Goal: Information Seeking & Learning: Learn about a topic

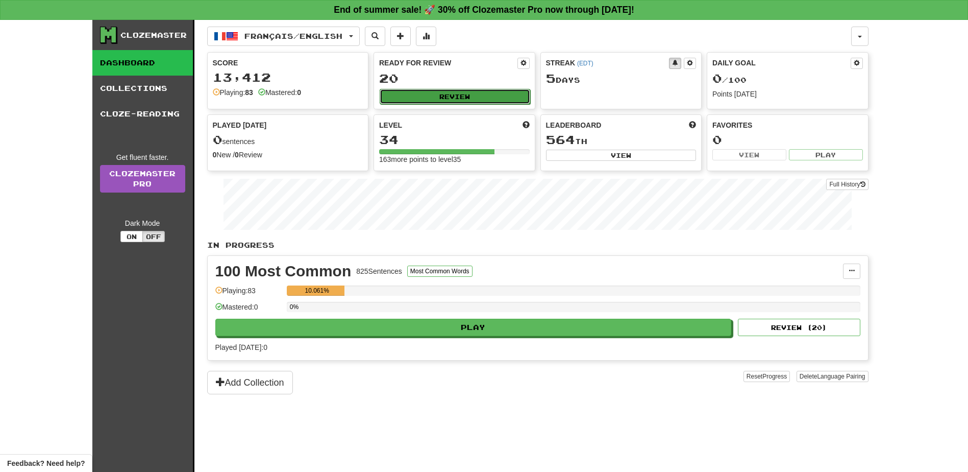
click at [469, 92] on button "Review" at bounding box center [455, 96] width 151 height 15
select select "**"
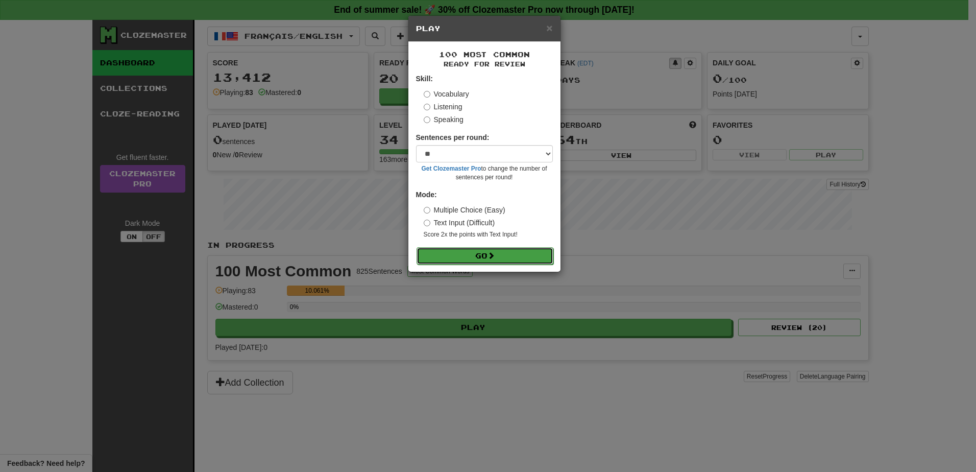
click at [504, 263] on button "Go" at bounding box center [485, 255] width 137 height 17
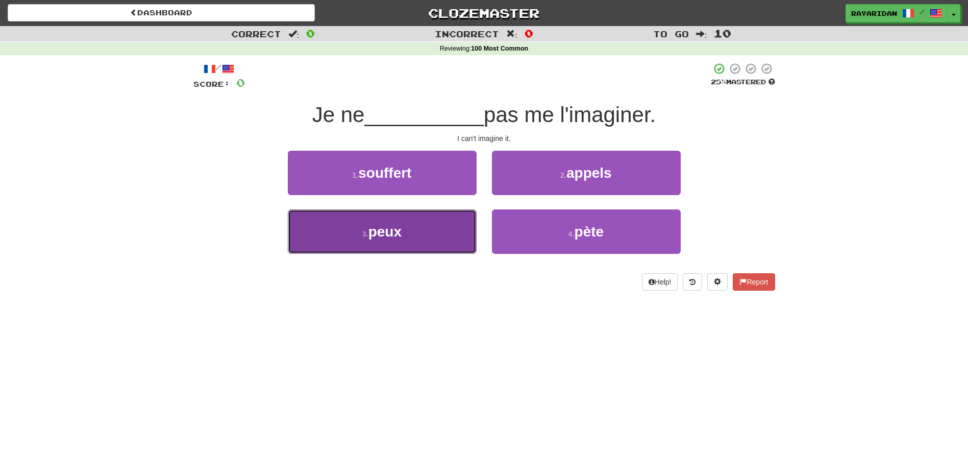
click at [432, 234] on button "3 . peux" at bounding box center [382, 231] width 189 height 44
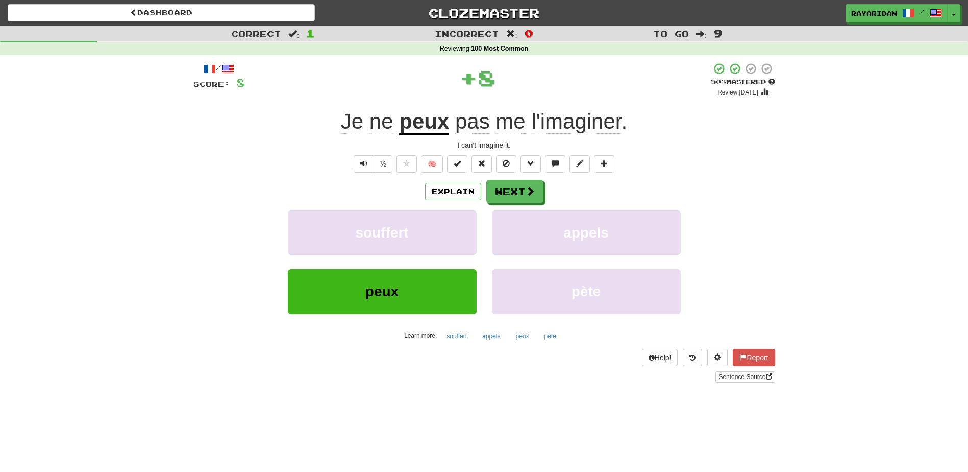
click at [515, 204] on div "Explain Next souffert appels peux pète Learn more: souffert appels peux pète" at bounding box center [484, 262] width 582 height 164
click at [514, 199] on button "Next" at bounding box center [515, 191] width 57 height 23
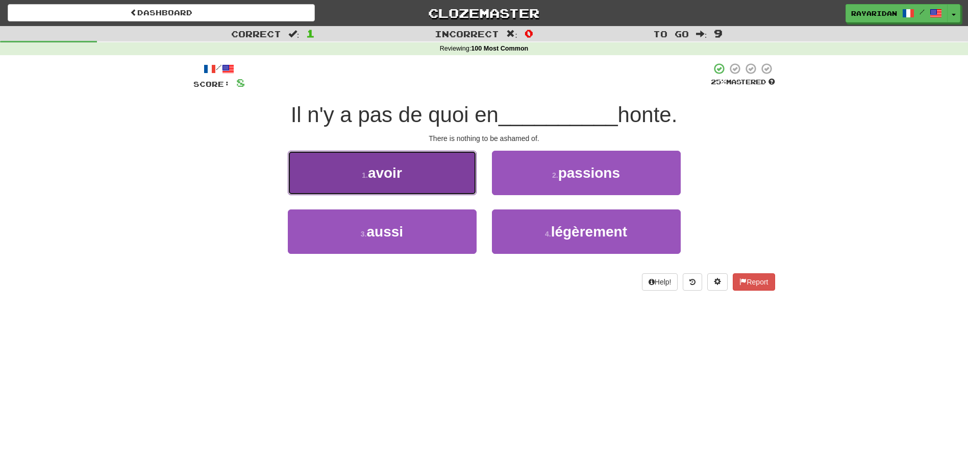
click at [390, 151] on button "1 . avoir" at bounding box center [382, 173] width 189 height 44
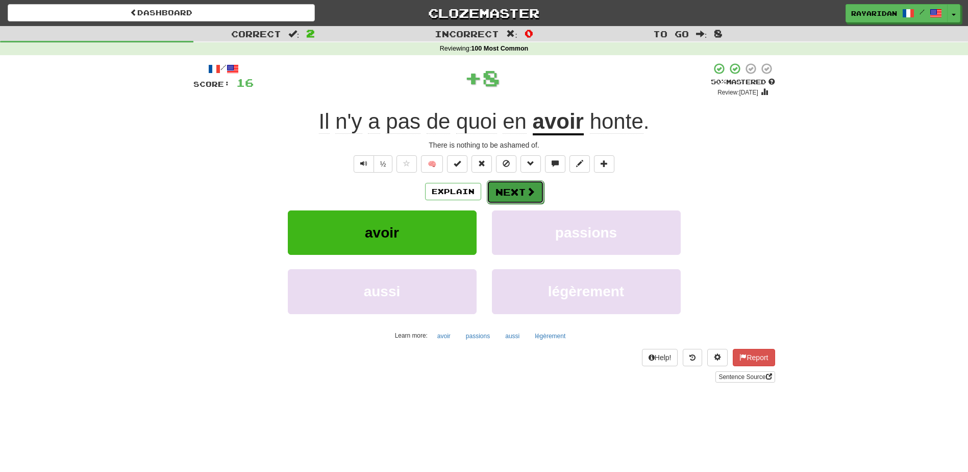
click at [520, 196] on button "Next" at bounding box center [515, 191] width 57 height 23
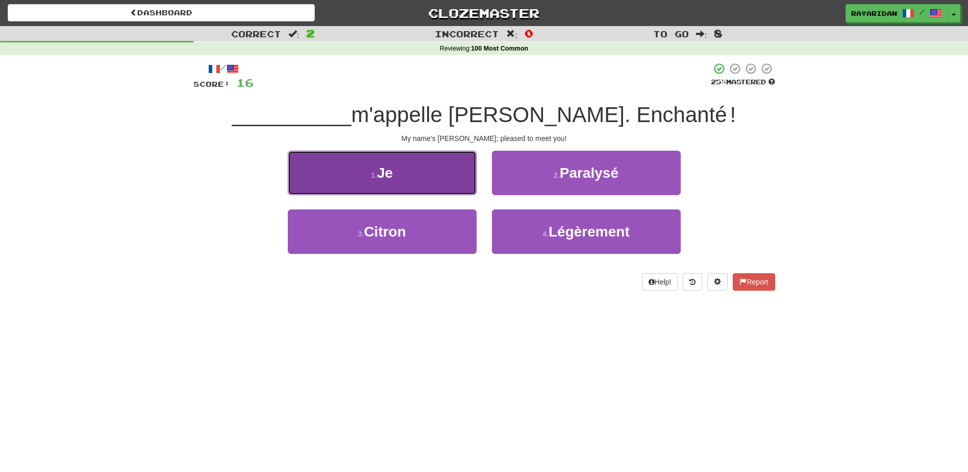
click at [388, 181] on button "1 . Je" at bounding box center [382, 173] width 189 height 44
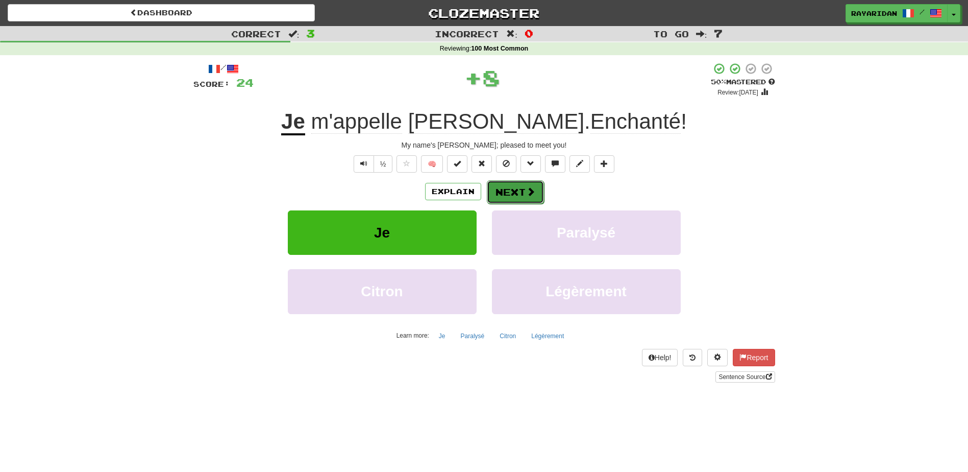
click at [532, 192] on span at bounding box center [530, 191] width 9 height 9
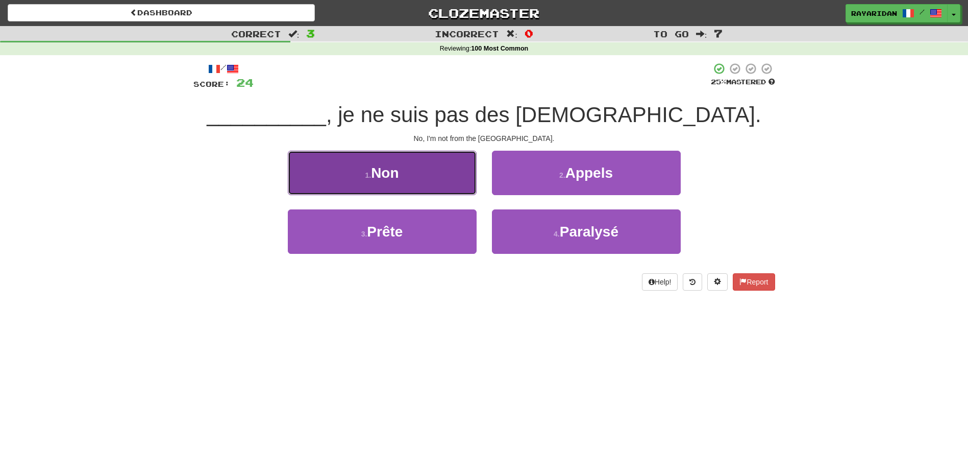
click at [386, 187] on button "1 . Non" at bounding box center [382, 173] width 189 height 44
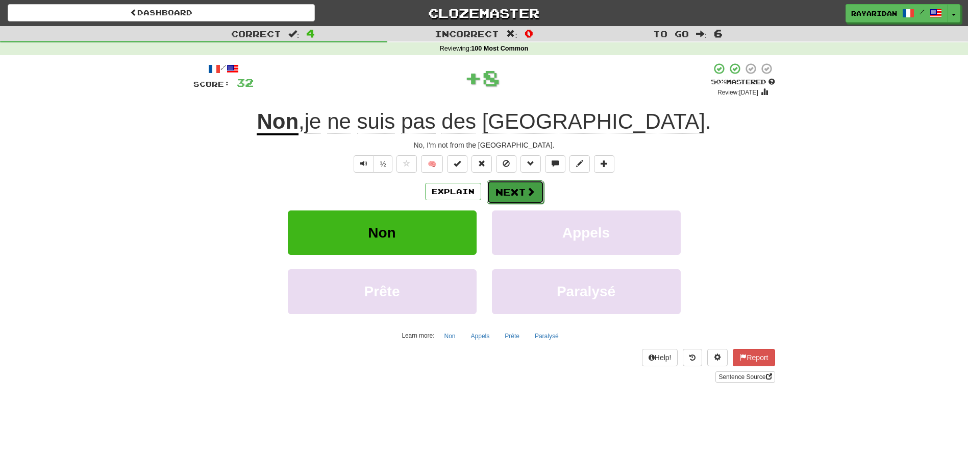
click at [516, 199] on button "Next" at bounding box center [515, 191] width 57 height 23
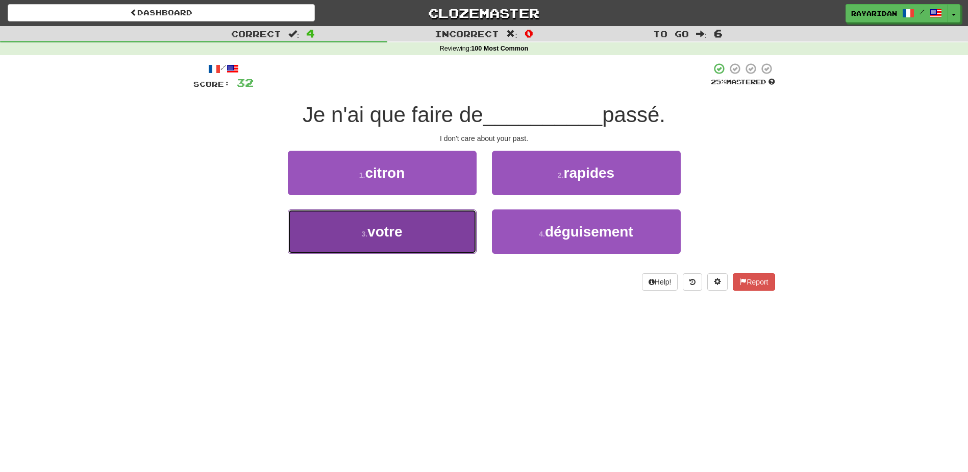
click at [422, 240] on button "3 . votre" at bounding box center [382, 231] width 189 height 44
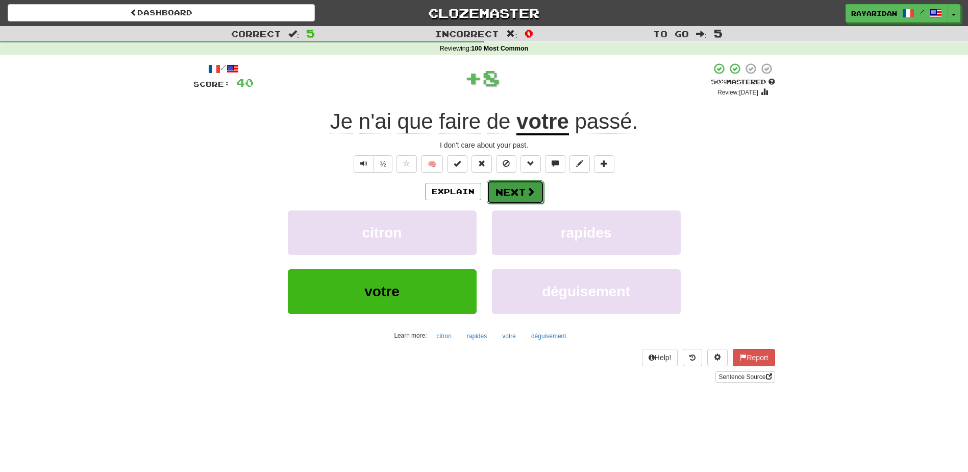
click at [527, 196] on span at bounding box center [530, 191] width 9 height 9
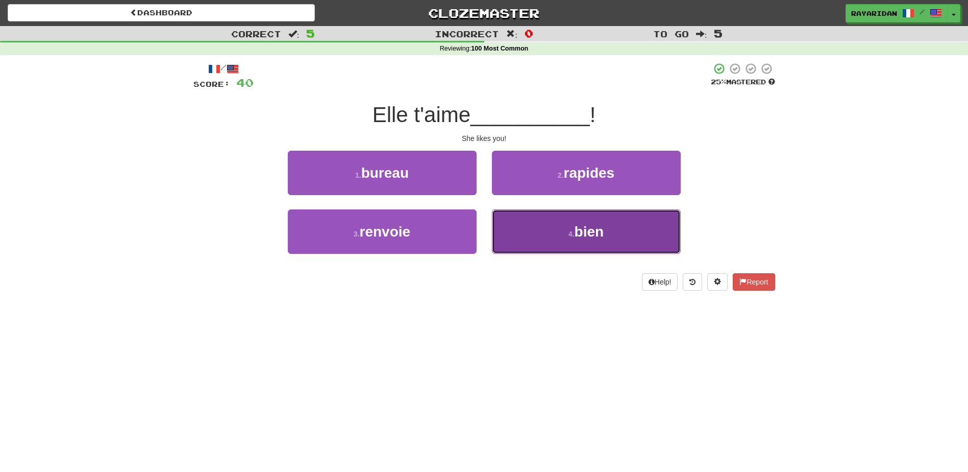
click at [639, 227] on button "4 . bien" at bounding box center [586, 231] width 189 height 44
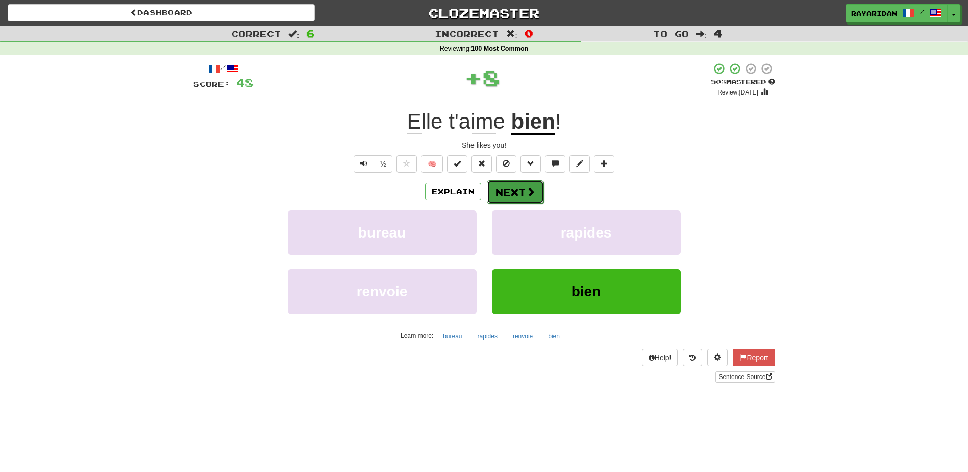
click at [536, 191] on button "Next" at bounding box center [515, 191] width 57 height 23
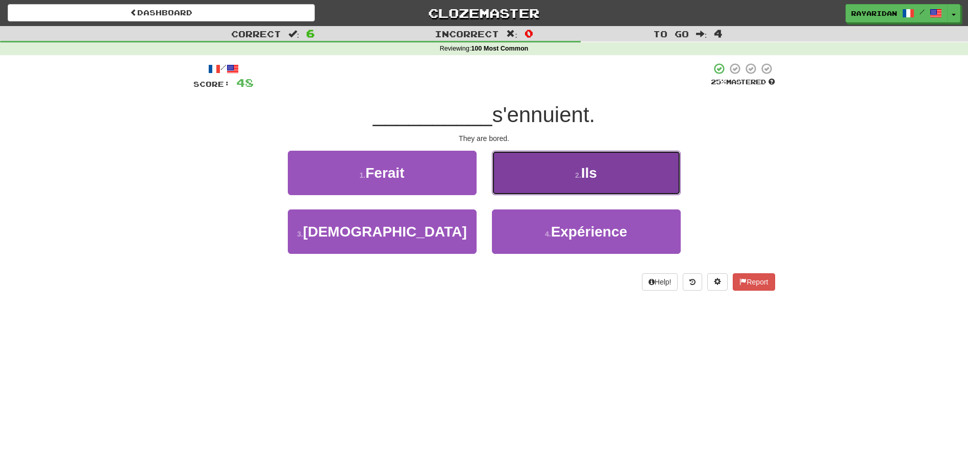
click at [631, 176] on button "2 . Ils" at bounding box center [586, 173] width 189 height 44
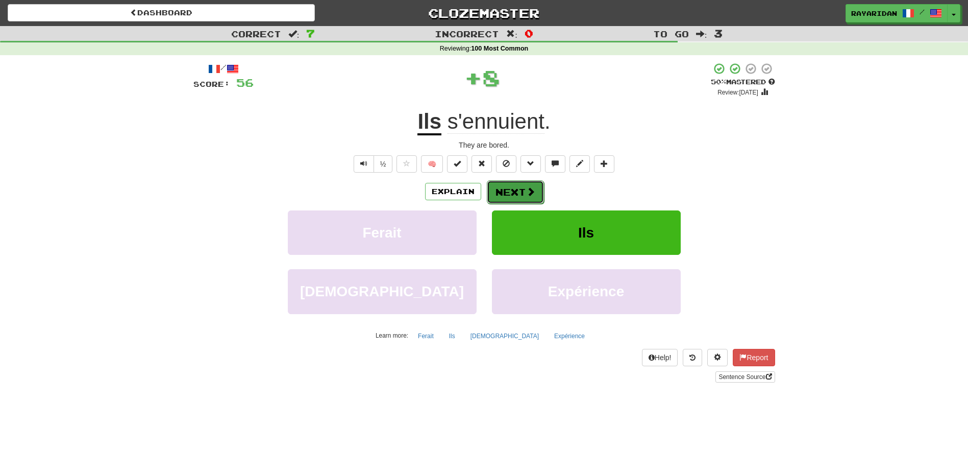
click at [532, 189] on span at bounding box center [530, 191] width 9 height 9
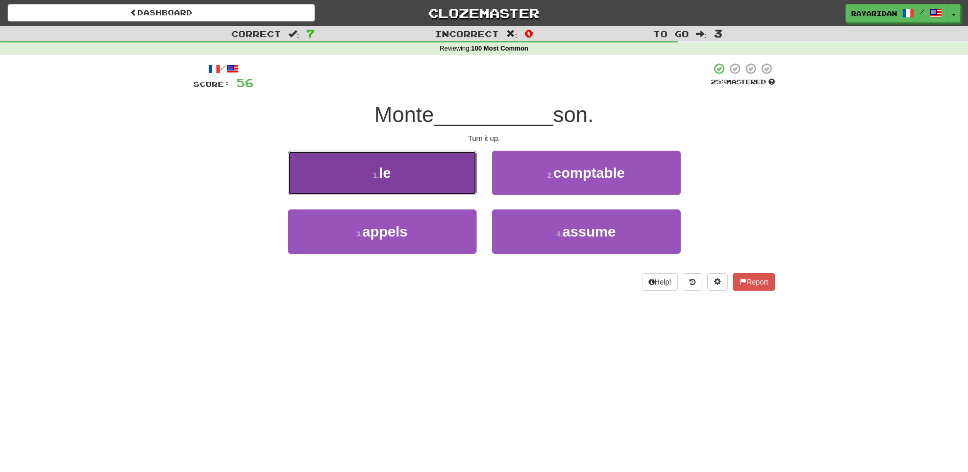
click at [369, 181] on button "1 . le" at bounding box center [382, 173] width 189 height 44
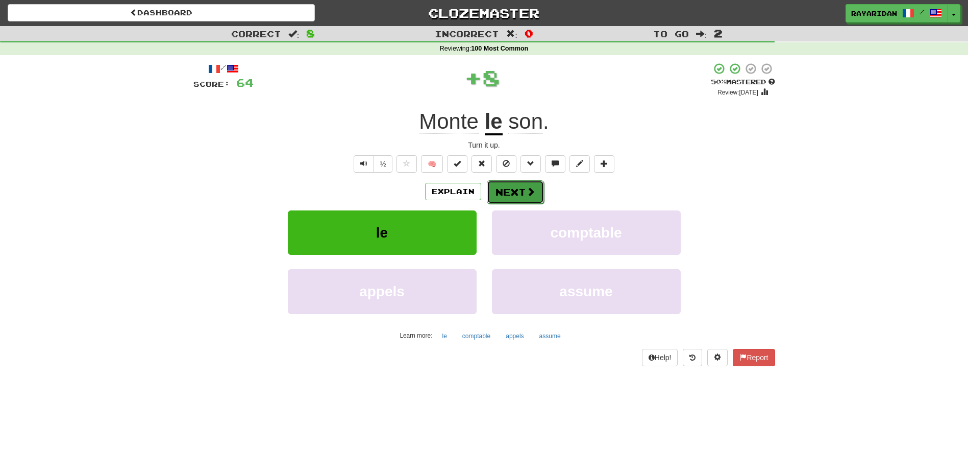
click at [530, 188] on span at bounding box center [530, 191] width 9 height 9
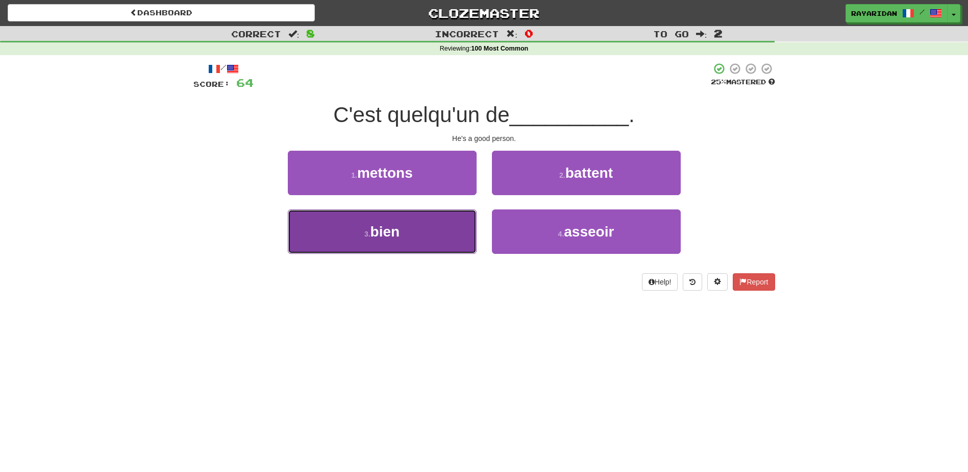
click at [414, 217] on button "3 . bien" at bounding box center [382, 231] width 189 height 44
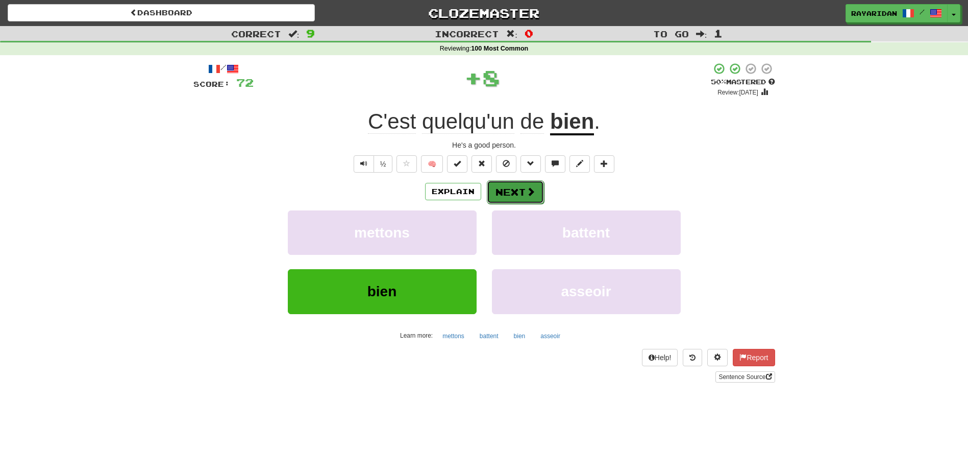
click at [527, 192] on span at bounding box center [530, 191] width 9 height 9
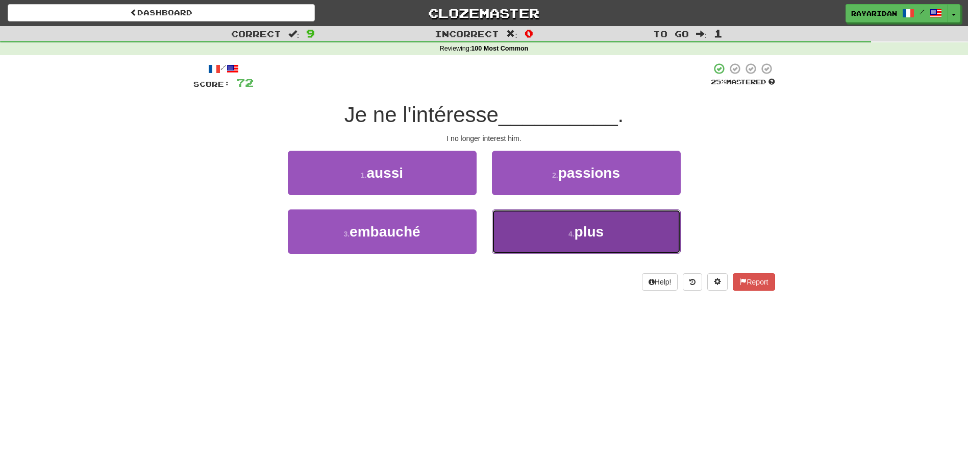
click at [522, 240] on button "4 . plus" at bounding box center [586, 231] width 189 height 44
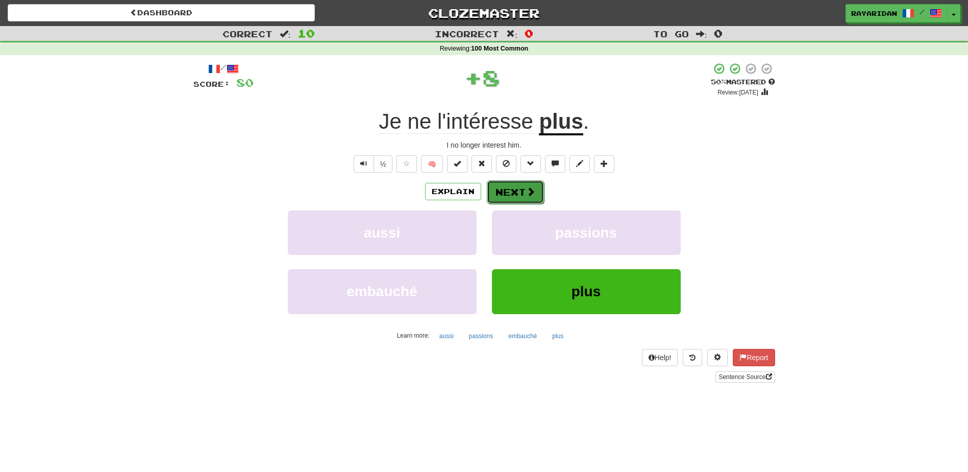
click at [500, 187] on button "Next" at bounding box center [515, 191] width 57 height 23
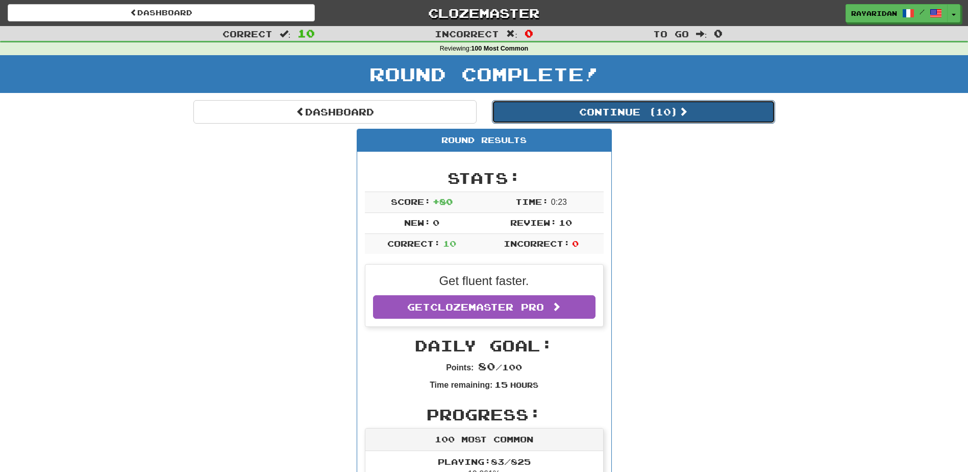
click at [648, 118] on button "Continue ( 10 )" at bounding box center [633, 111] width 283 height 23
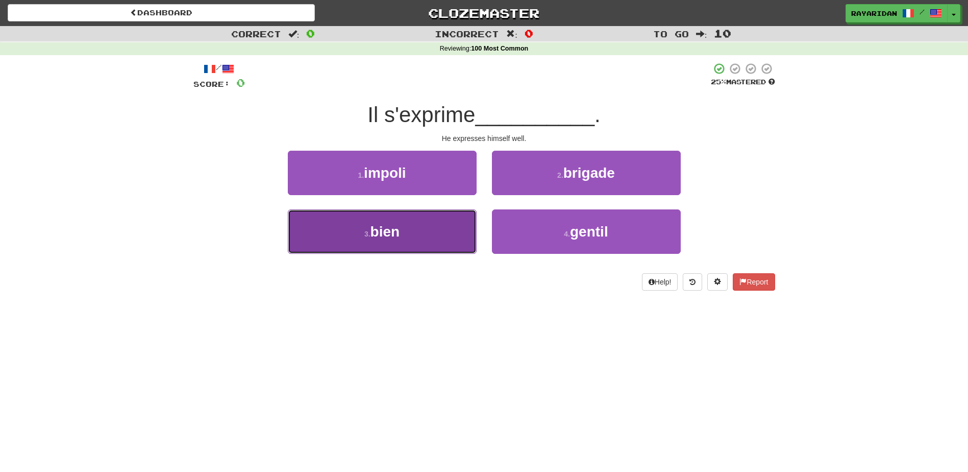
click at [433, 233] on button "3 . bien" at bounding box center [382, 231] width 189 height 44
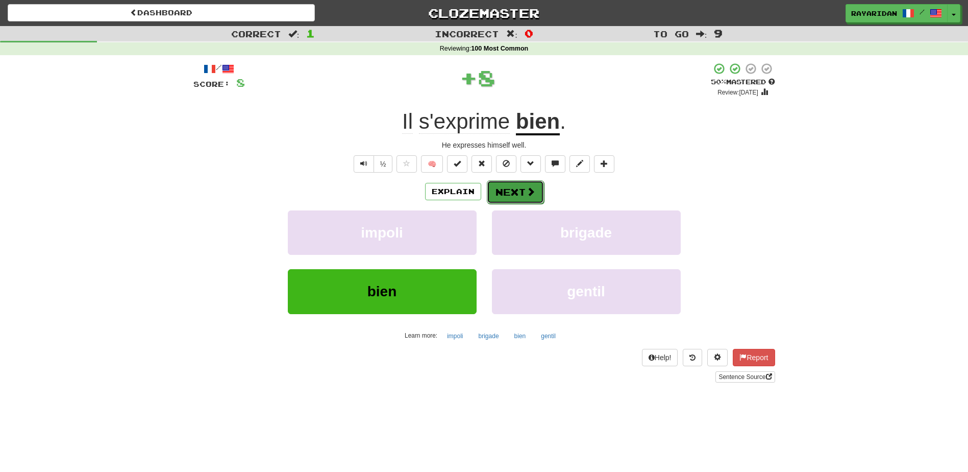
click at [511, 194] on button "Next" at bounding box center [515, 191] width 57 height 23
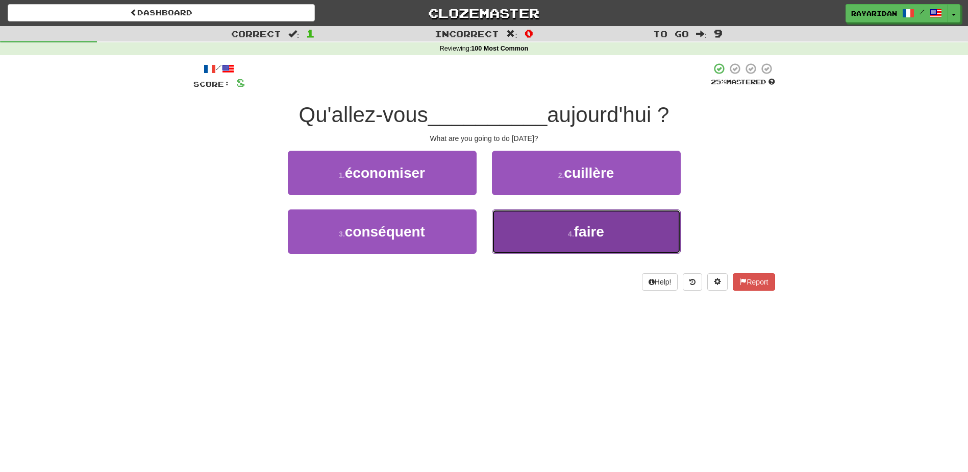
click at [547, 247] on button "4 . faire" at bounding box center [586, 231] width 189 height 44
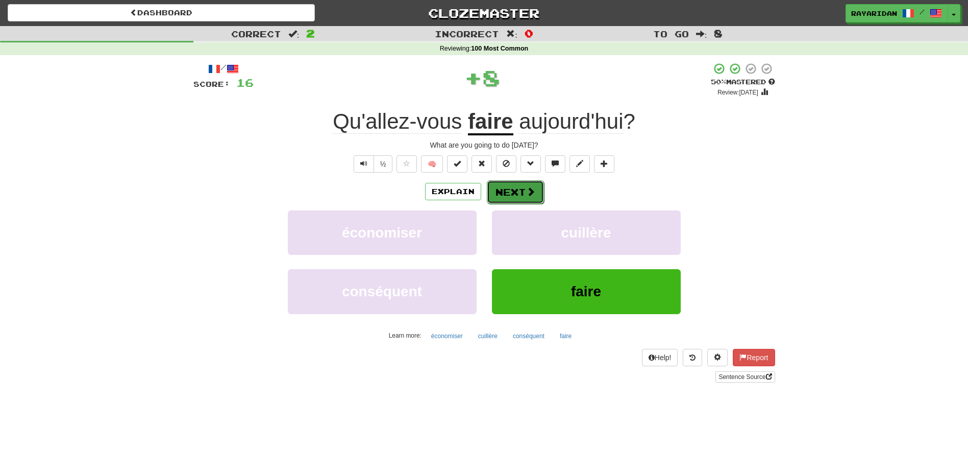
click at [525, 186] on button "Next" at bounding box center [515, 191] width 57 height 23
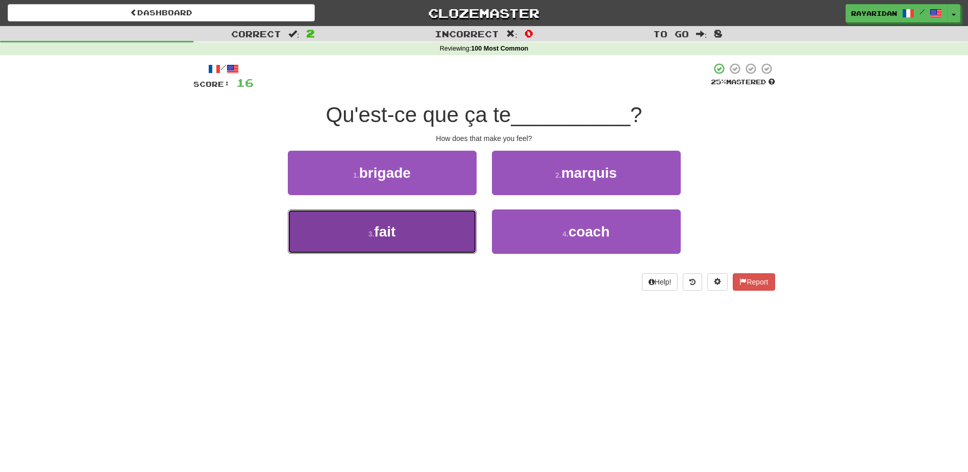
click at [412, 232] on button "3 . fait" at bounding box center [382, 231] width 189 height 44
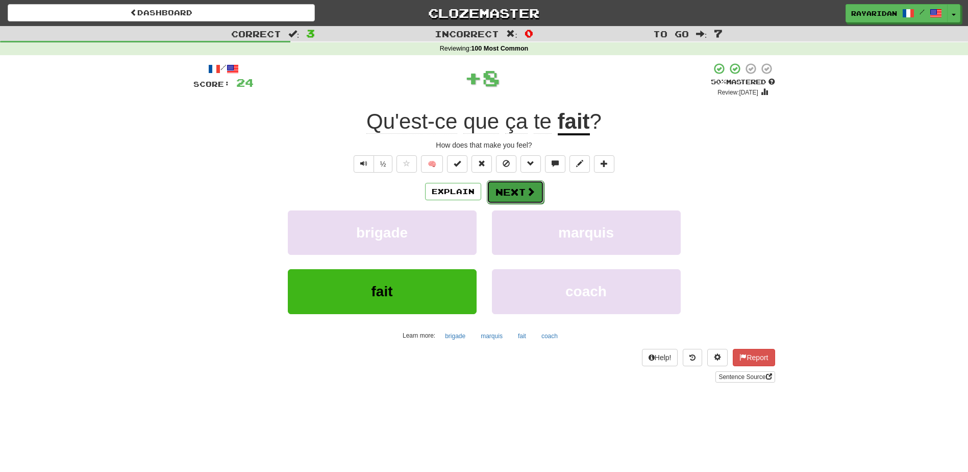
click at [542, 190] on button "Next" at bounding box center [515, 191] width 57 height 23
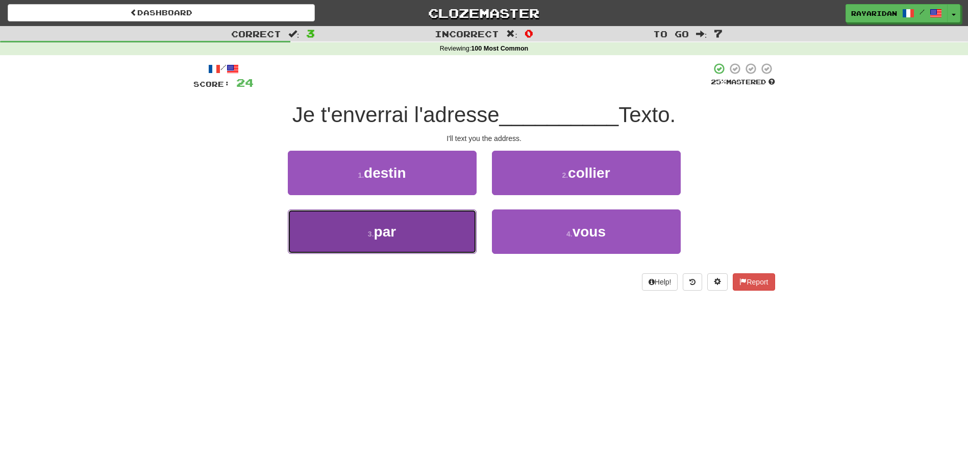
click at [447, 224] on button "3 . par" at bounding box center [382, 231] width 189 height 44
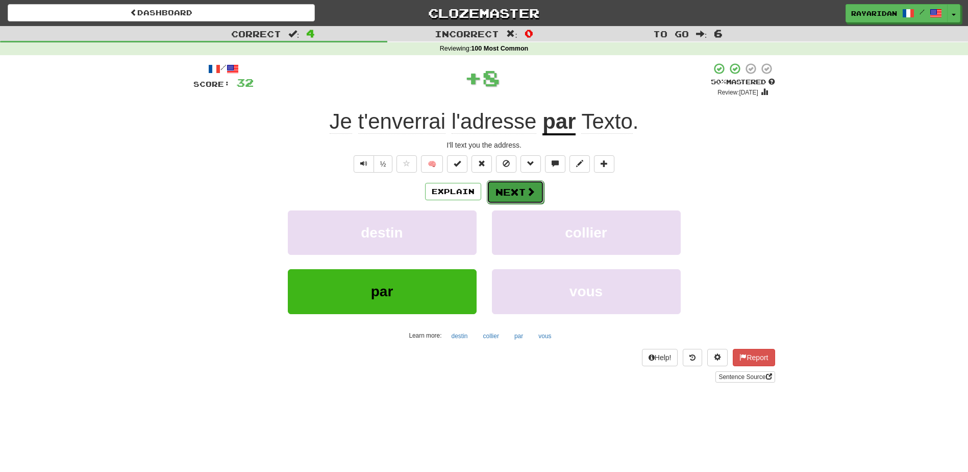
click at [520, 202] on button "Next" at bounding box center [515, 191] width 57 height 23
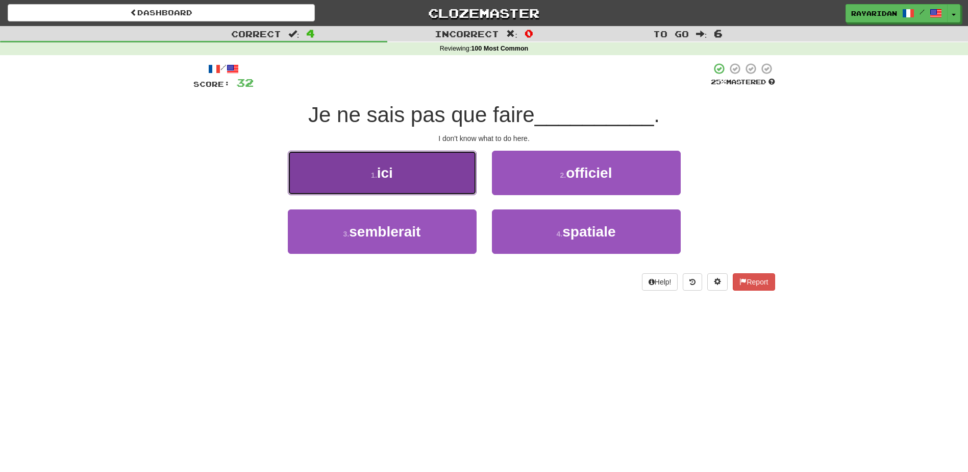
click at [433, 179] on button "1 . ici" at bounding box center [382, 173] width 189 height 44
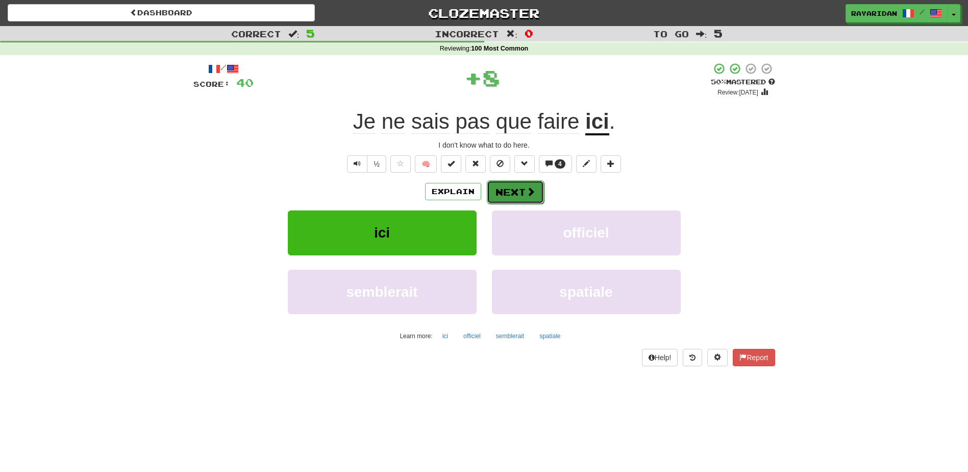
click at [536, 194] on button "Next" at bounding box center [515, 191] width 57 height 23
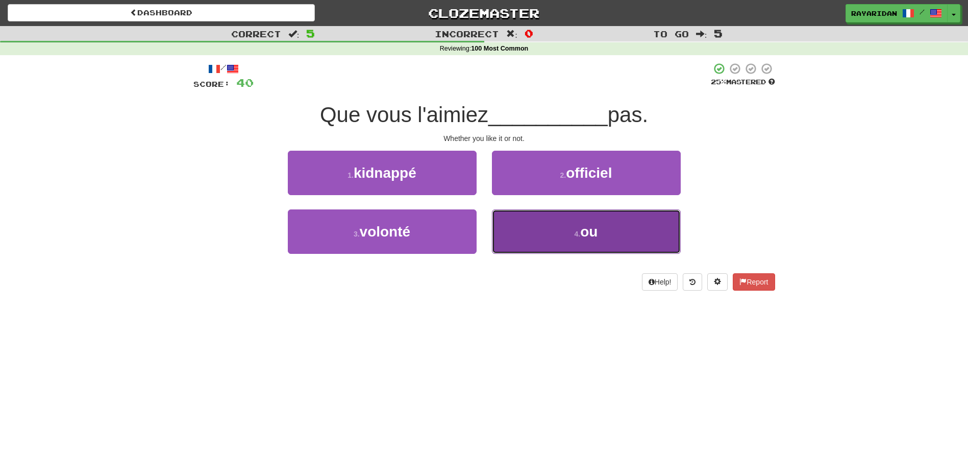
click at [575, 240] on button "4 . ou" at bounding box center [586, 231] width 189 height 44
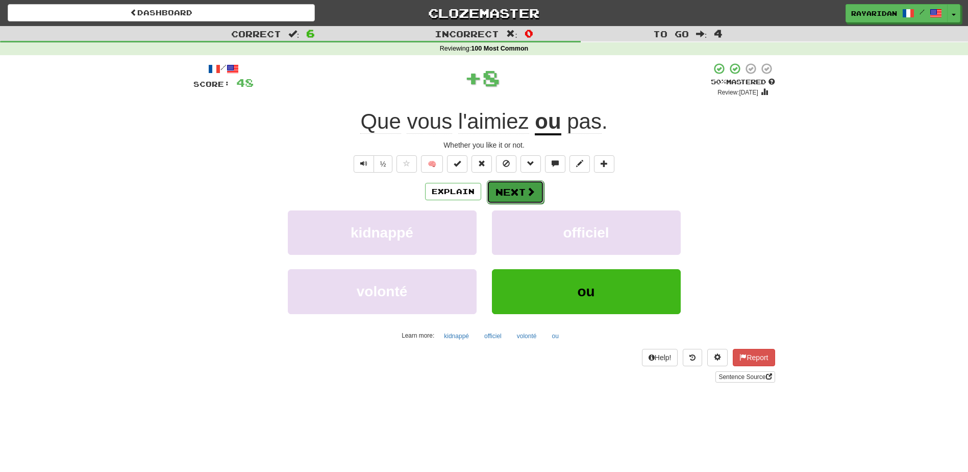
click at [530, 191] on span at bounding box center [530, 191] width 9 height 9
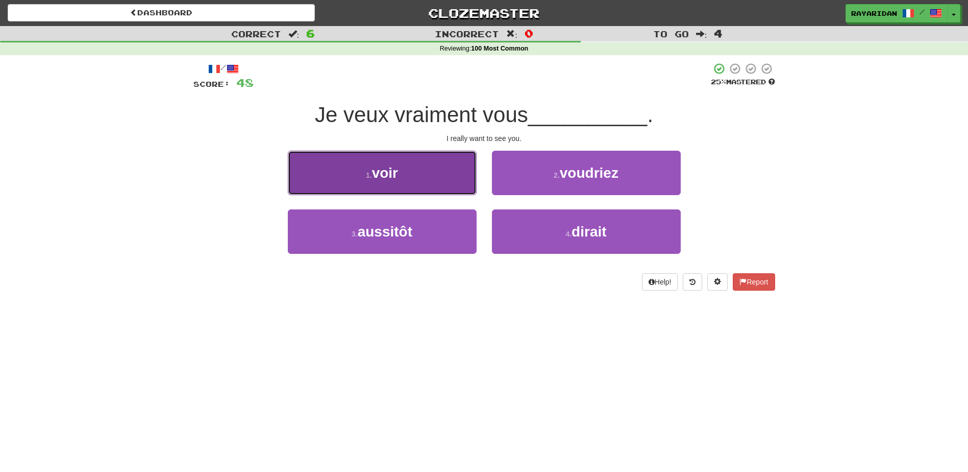
click at [426, 186] on button "1 . voir" at bounding box center [382, 173] width 189 height 44
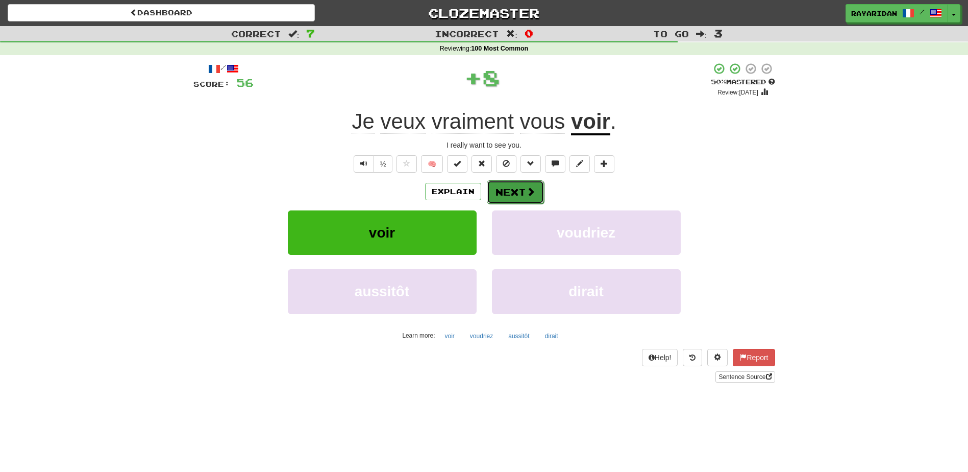
click at [509, 190] on button "Next" at bounding box center [515, 191] width 57 height 23
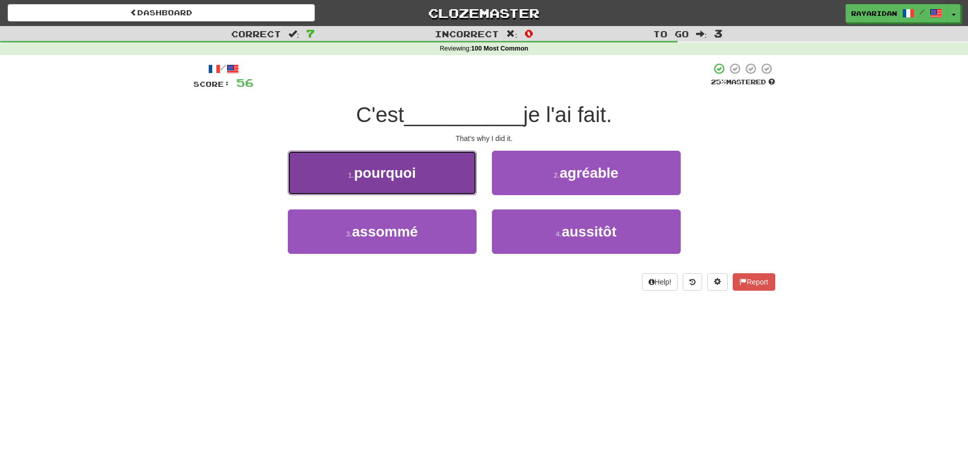
click at [444, 171] on button "1 . pourquoi" at bounding box center [382, 173] width 189 height 44
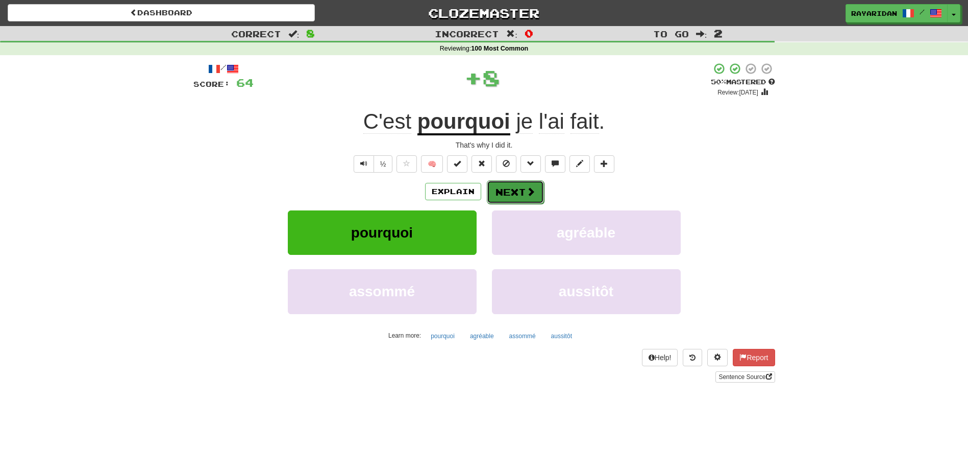
click at [516, 186] on button "Next" at bounding box center [515, 191] width 57 height 23
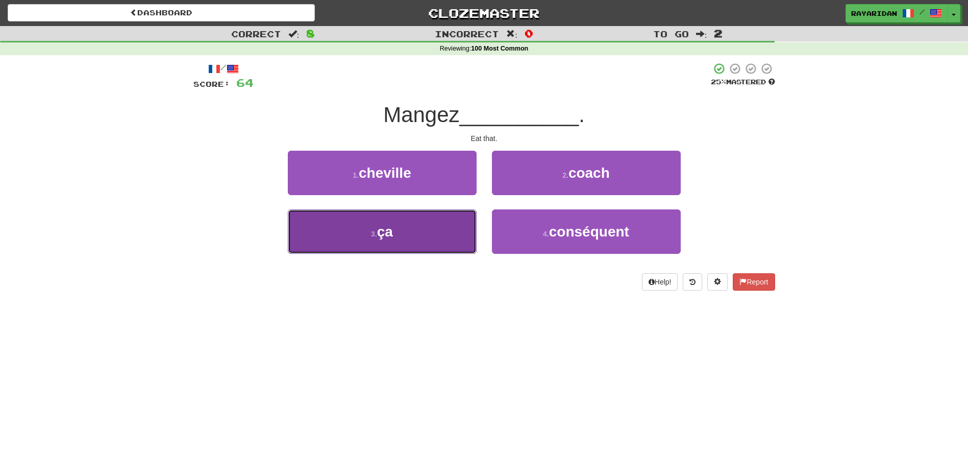
click at [424, 228] on button "3 . ça" at bounding box center [382, 231] width 189 height 44
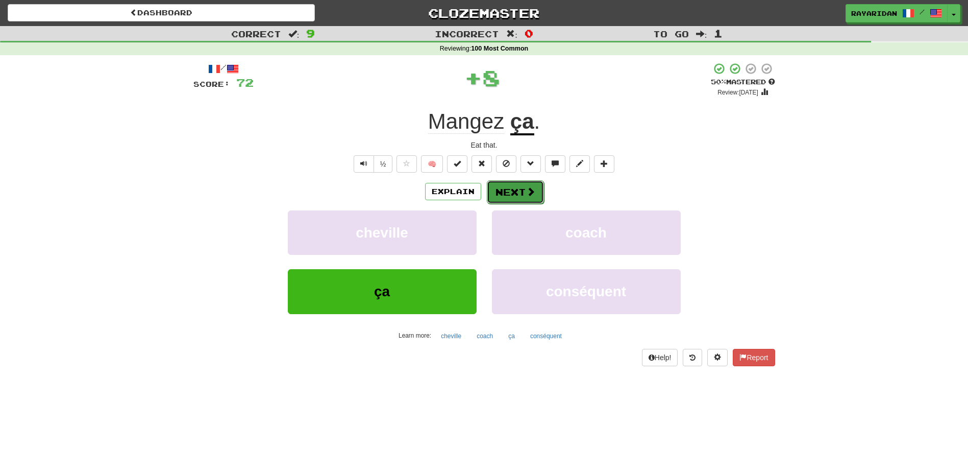
click at [534, 194] on span at bounding box center [530, 191] width 9 height 9
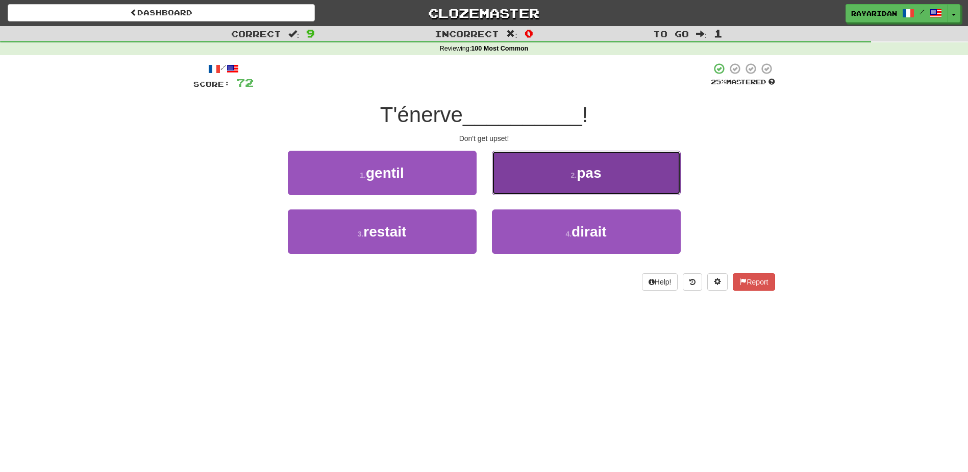
click at [550, 181] on button "2 . pas" at bounding box center [586, 173] width 189 height 44
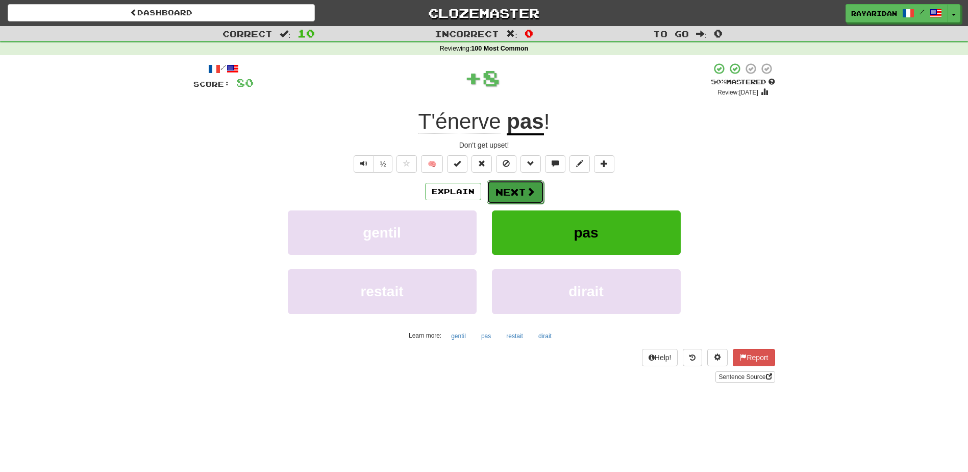
click at [503, 195] on button "Next" at bounding box center [515, 191] width 57 height 23
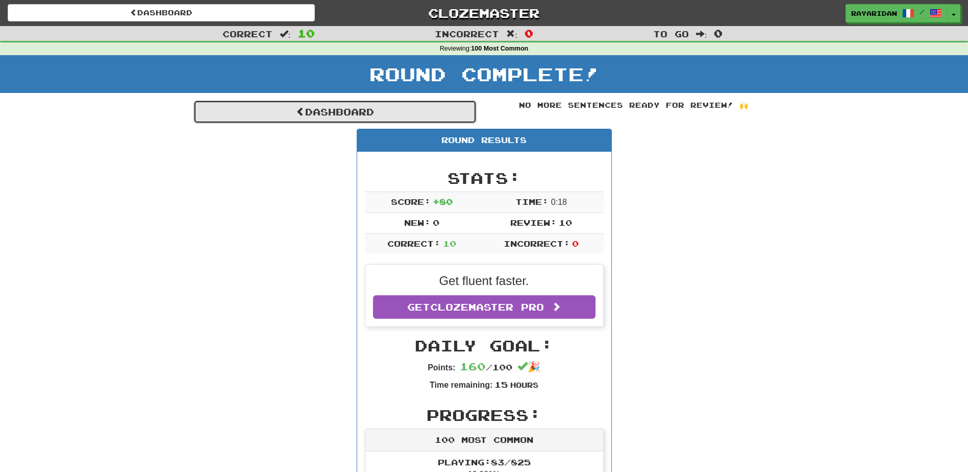
click at [452, 103] on link "Dashboard" at bounding box center [334, 111] width 283 height 23
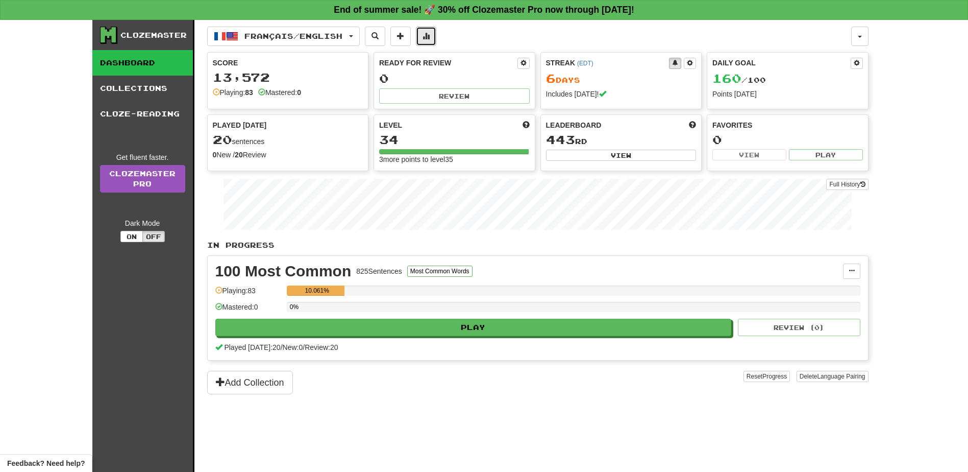
click at [430, 36] on span at bounding box center [426, 35] width 7 height 7
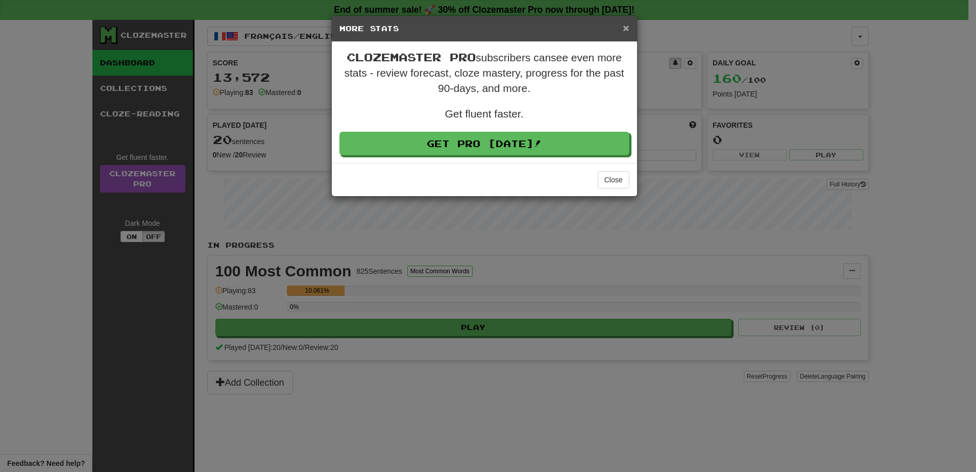
click at [625, 25] on span "×" at bounding box center [626, 28] width 6 height 12
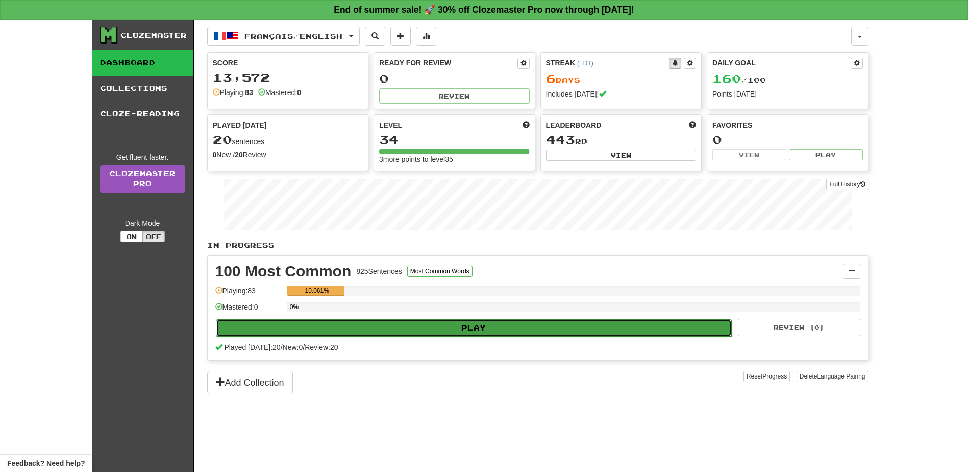
click at [547, 327] on button "Play" at bounding box center [474, 327] width 517 height 17
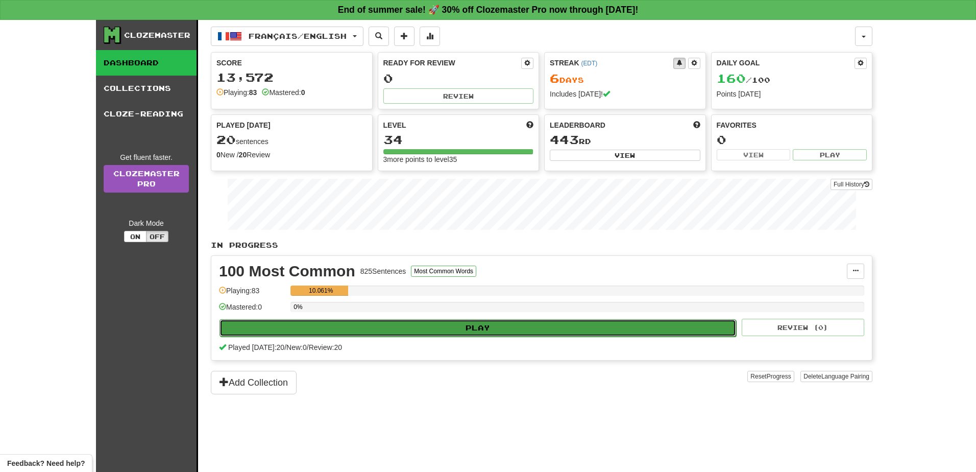
select select "**"
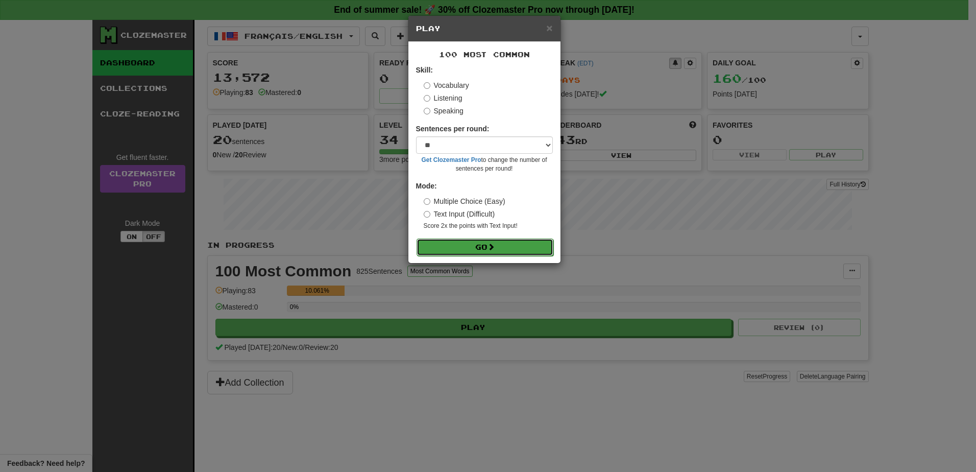
click at [445, 246] on button "Go" at bounding box center [485, 246] width 137 height 17
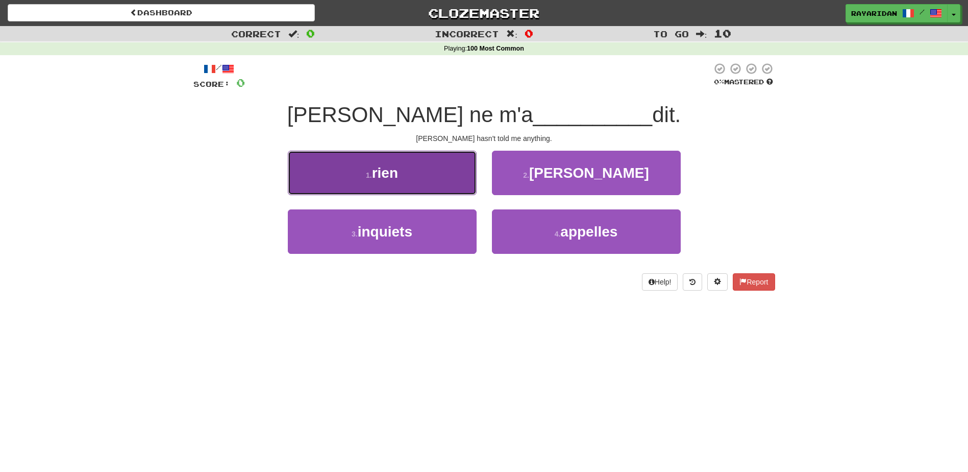
click at [394, 181] on button "1 . rien" at bounding box center [382, 173] width 189 height 44
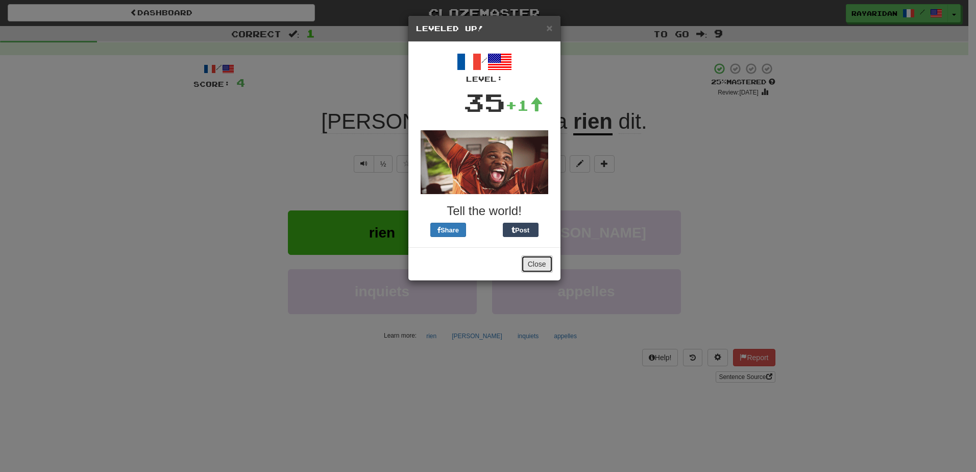
click at [535, 266] on button "Close" at bounding box center [537, 263] width 32 height 17
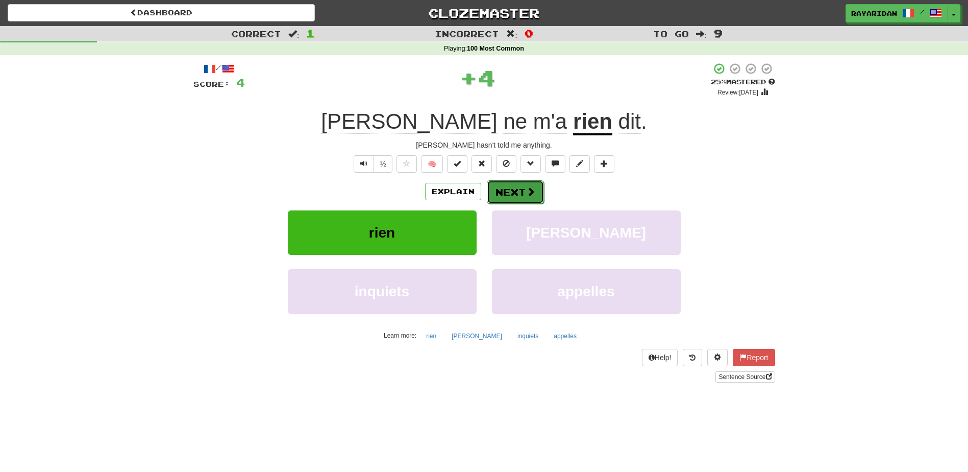
click at [521, 189] on button "Next" at bounding box center [515, 191] width 57 height 23
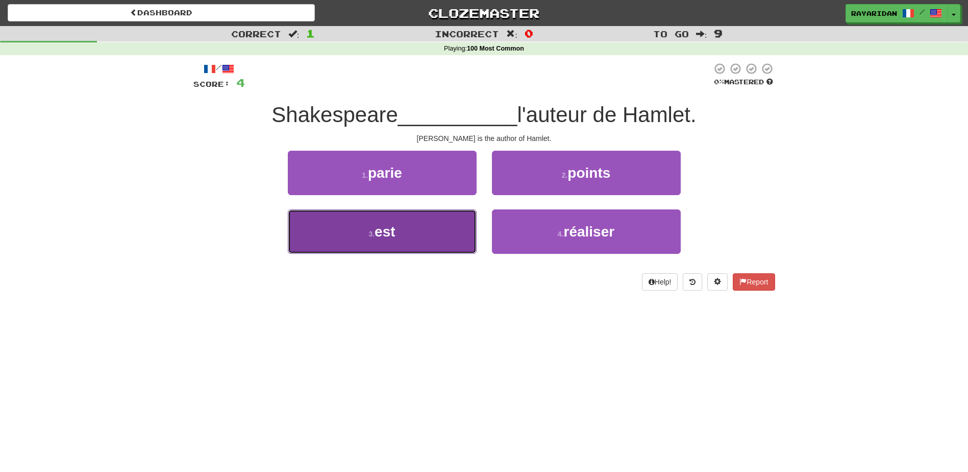
click at [426, 240] on button "3 . est" at bounding box center [382, 231] width 189 height 44
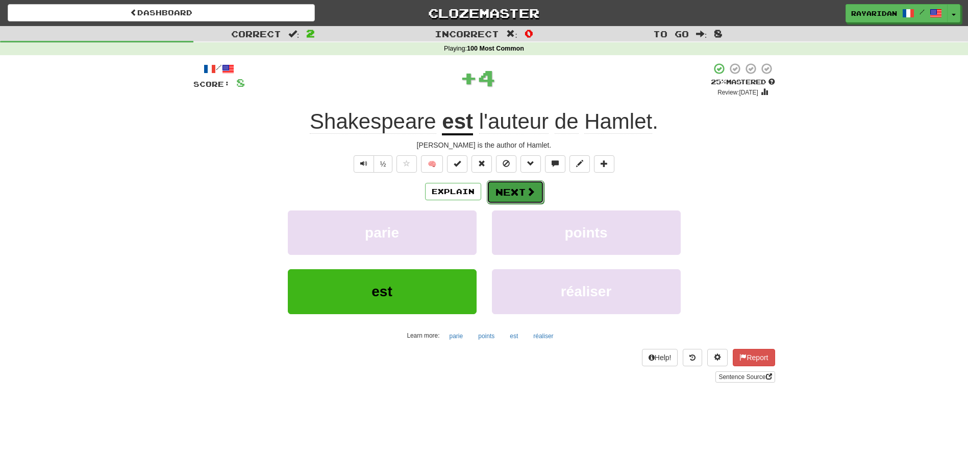
click at [520, 192] on button "Next" at bounding box center [515, 191] width 57 height 23
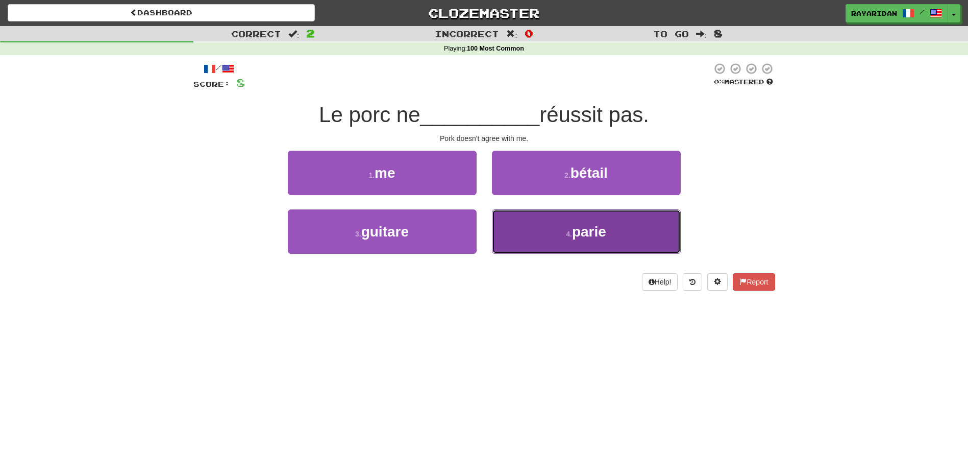
click at [576, 235] on span "parie" at bounding box center [589, 232] width 34 height 16
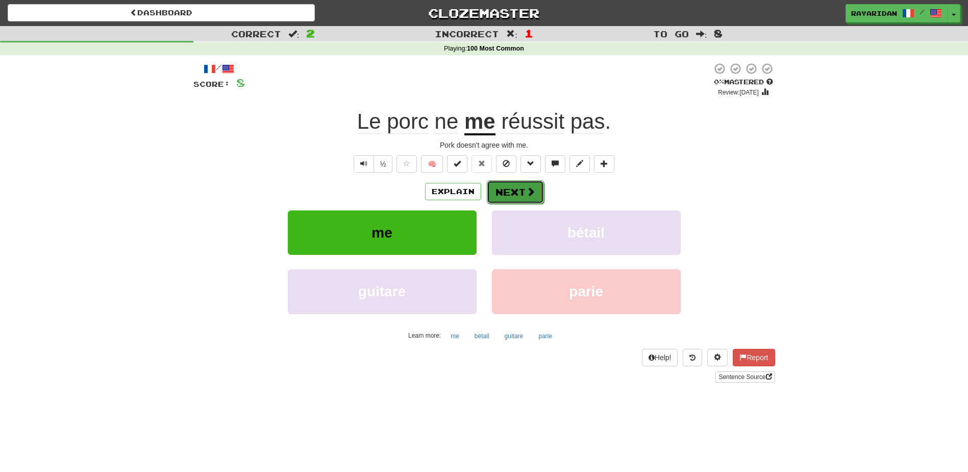
click at [525, 181] on button "Next" at bounding box center [515, 191] width 57 height 23
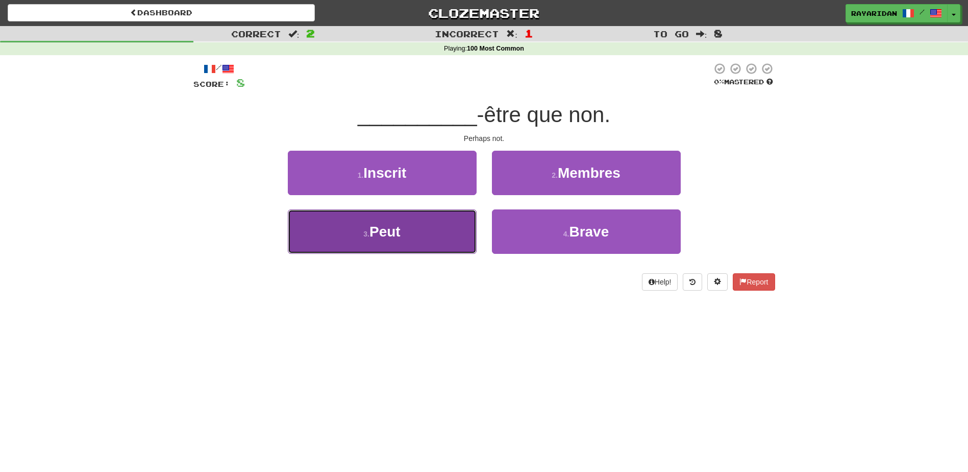
click at [376, 236] on span "Peut" at bounding box center [385, 232] width 31 height 16
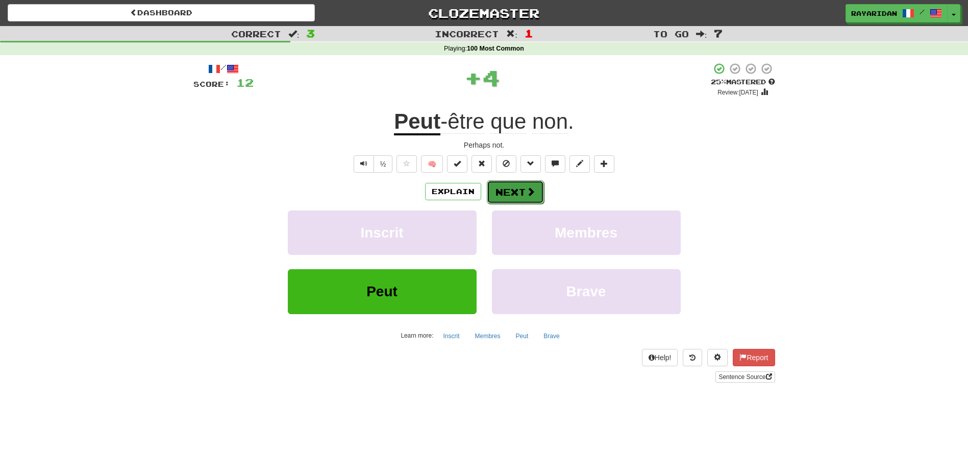
click at [499, 197] on button "Next" at bounding box center [515, 191] width 57 height 23
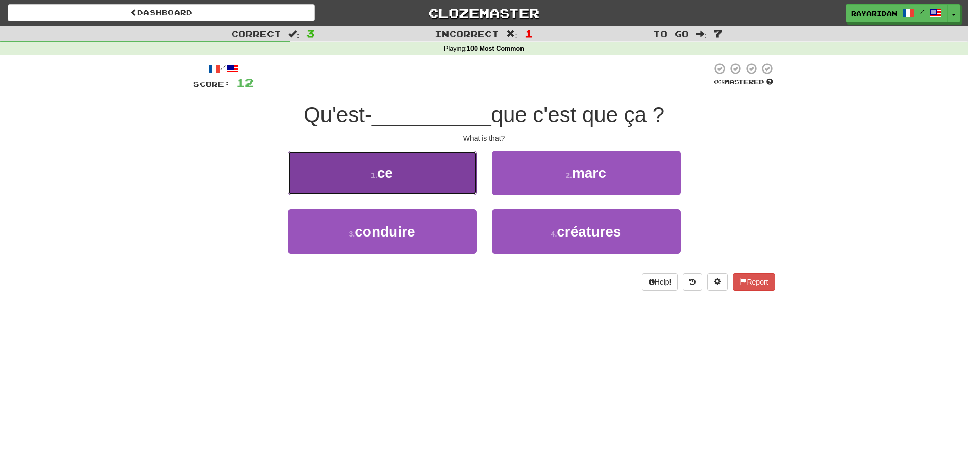
click at [367, 172] on button "1 . ce" at bounding box center [382, 173] width 189 height 44
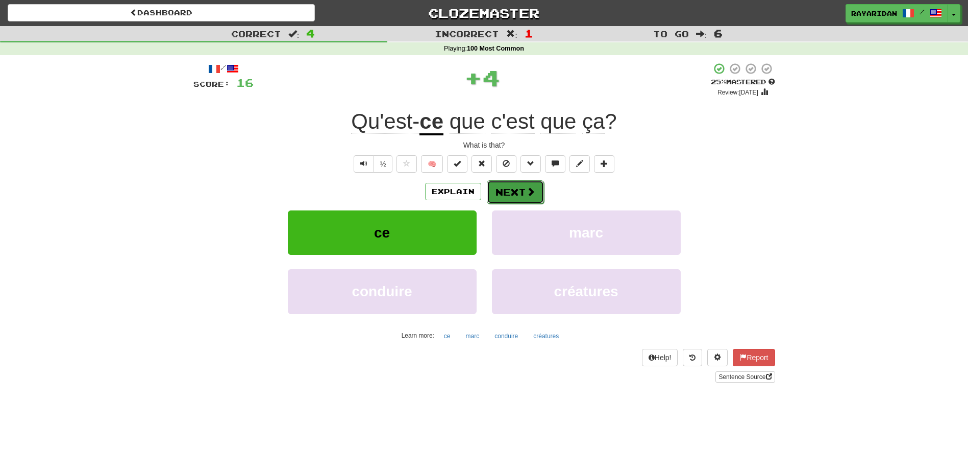
click at [518, 196] on button "Next" at bounding box center [515, 191] width 57 height 23
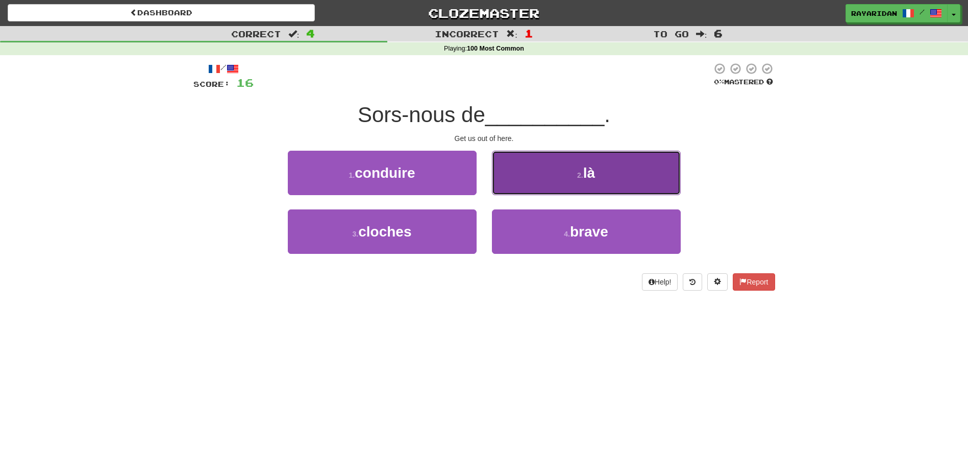
click at [532, 180] on button "2 . là" at bounding box center [586, 173] width 189 height 44
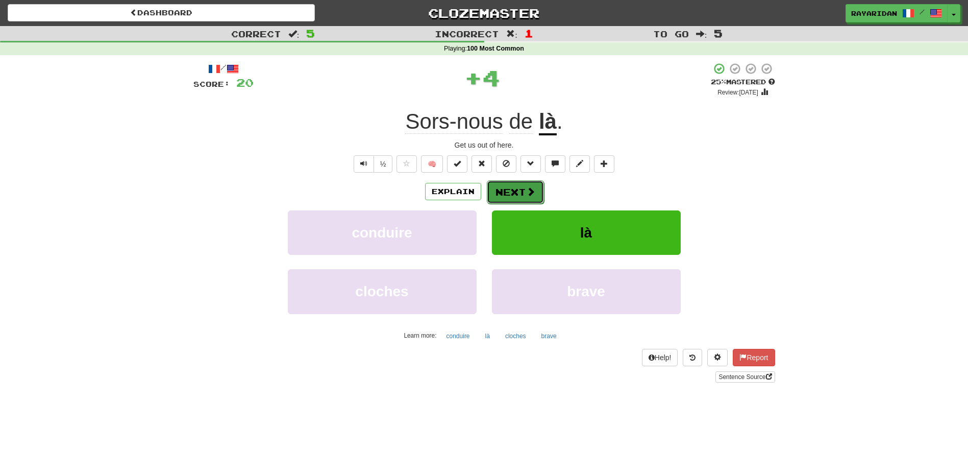
click at [497, 198] on button "Next" at bounding box center [515, 191] width 57 height 23
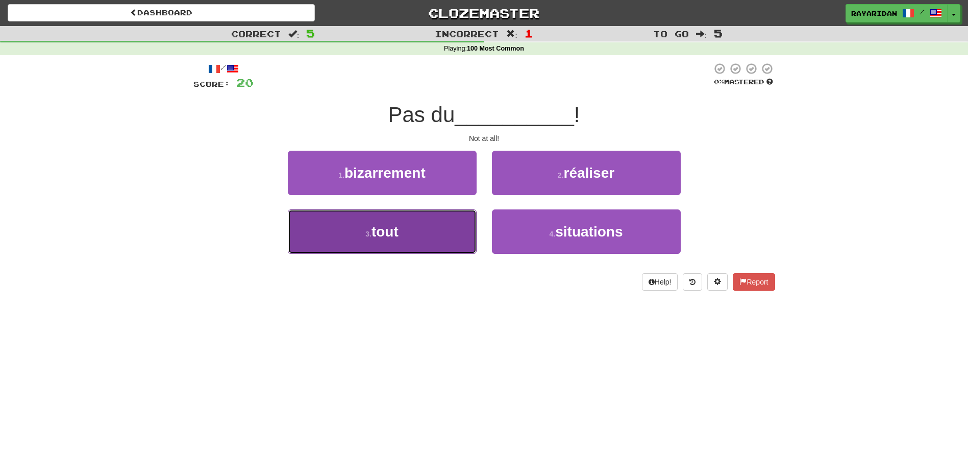
click at [358, 238] on button "3 . tout" at bounding box center [382, 231] width 189 height 44
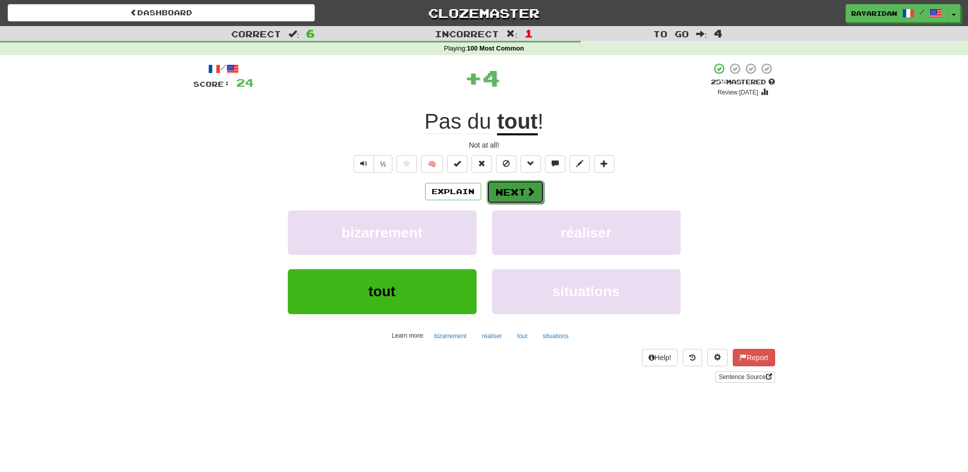
click at [521, 190] on button "Next" at bounding box center [515, 191] width 57 height 23
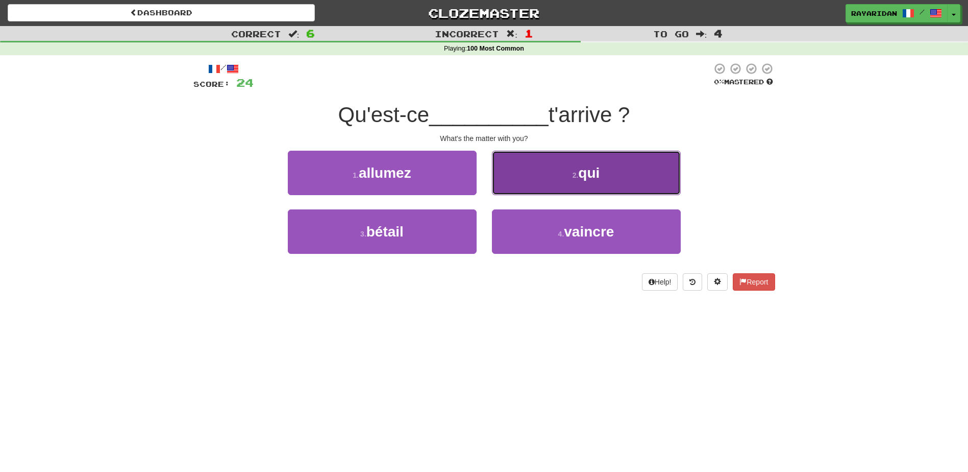
click at [558, 167] on button "2 . qui" at bounding box center [586, 173] width 189 height 44
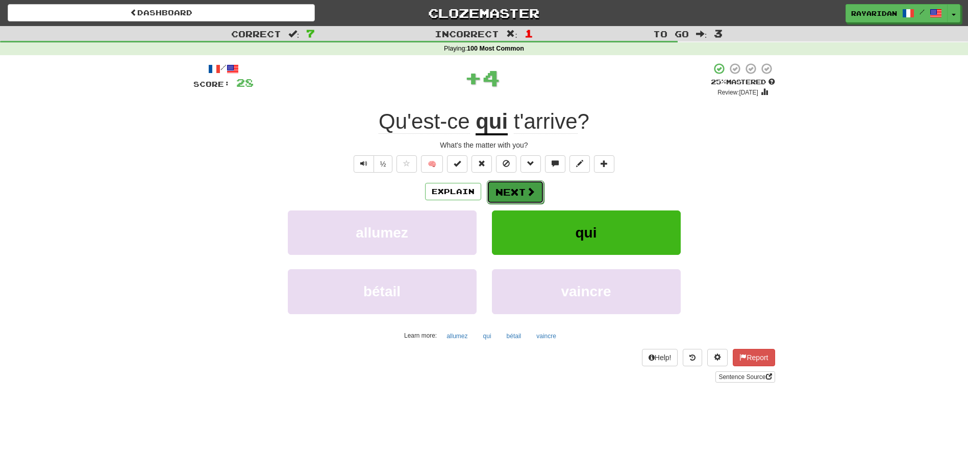
click at [508, 190] on button "Next" at bounding box center [515, 191] width 57 height 23
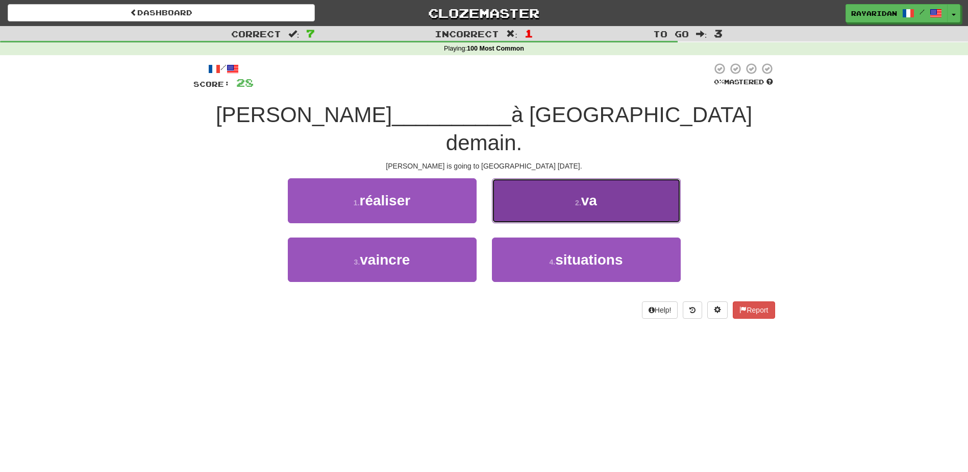
click at [583, 192] on span "va" at bounding box center [589, 200] width 16 height 16
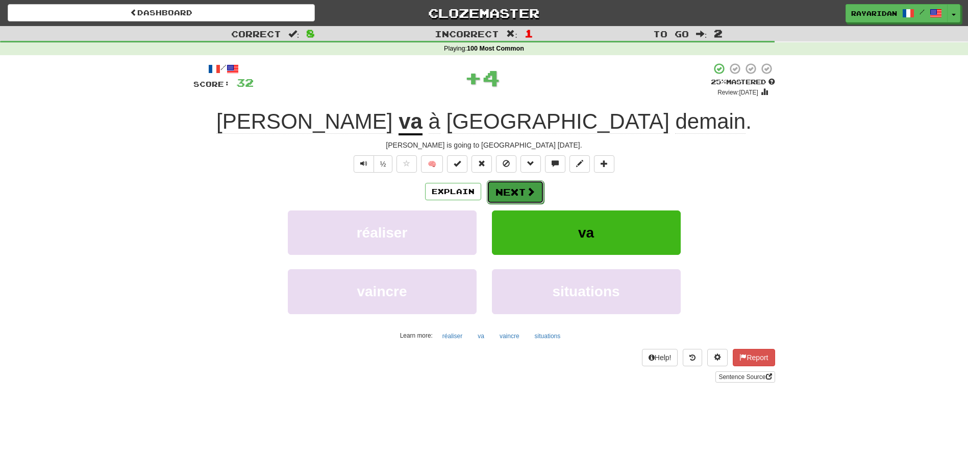
click at [521, 188] on button "Next" at bounding box center [515, 191] width 57 height 23
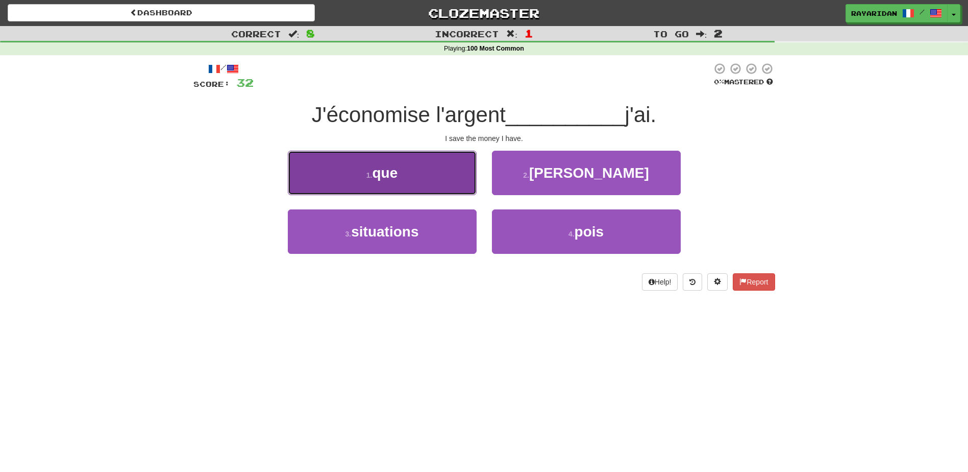
click at [384, 173] on span "que" at bounding box center [385, 173] width 26 height 16
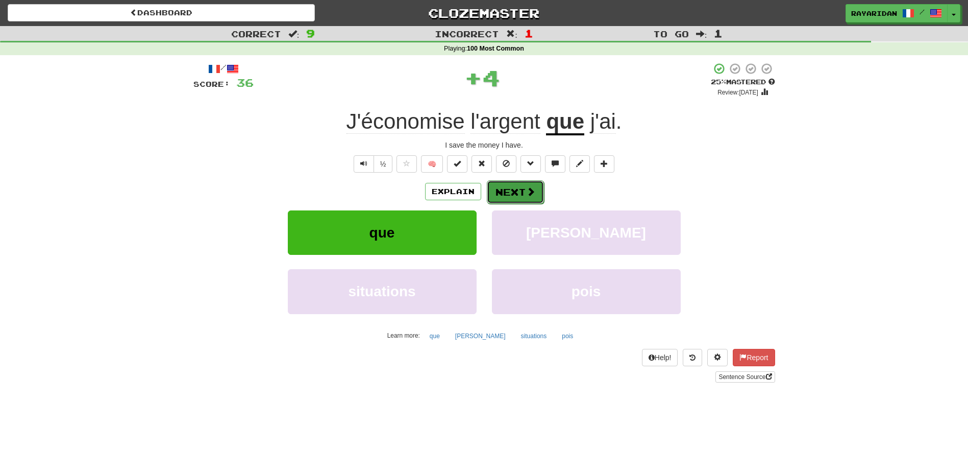
click at [509, 196] on button "Next" at bounding box center [515, 191] width 57 height 23
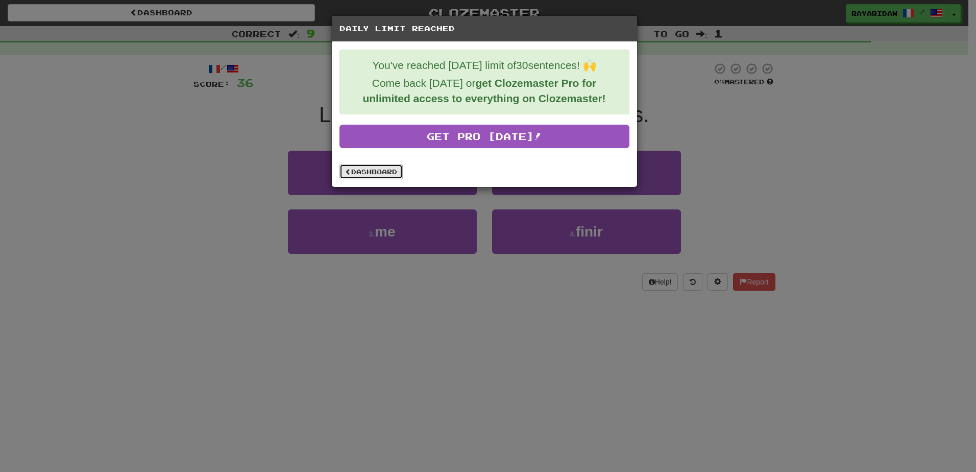
click at [359, 172] on link "Dashboard" at bounding box center [370, 171] width 63 height 15
